Goal: Use online tool/utility

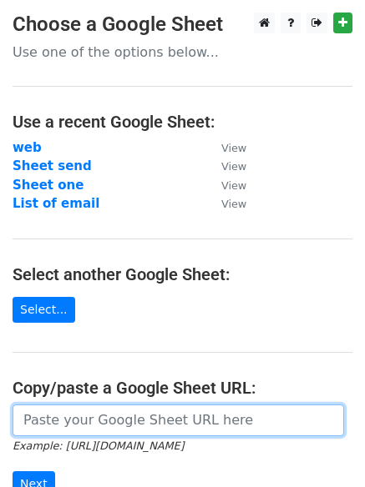
scroll to position [228, 0]
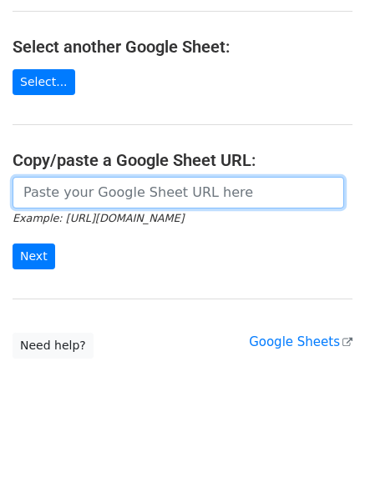
click at [102, 199] on input "url" at bounding box center [178, 193] width 331 height 32
paste input "[URL][DOMAIN_NAME]"
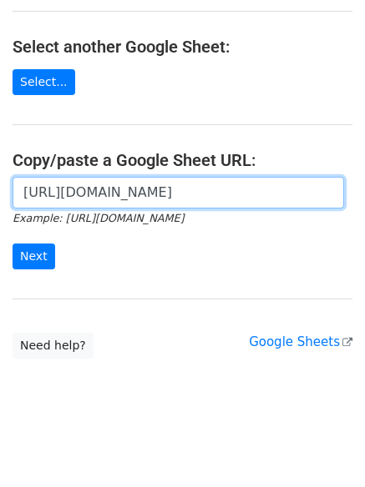
scroll to position [0, 354]
type input "[URL][DOMAIN_NAME]"
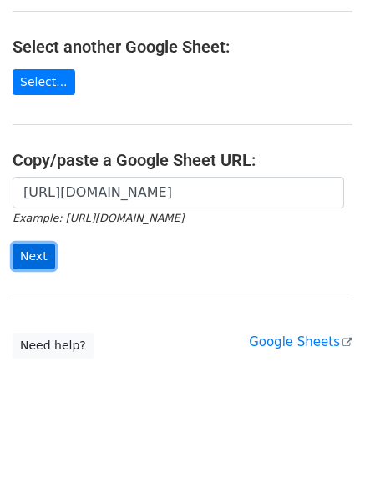
click at [39, 250] on input "Next" at bounding box center [34, 257] width 43 height 26
